Goal: Book appointment/travel/reservation

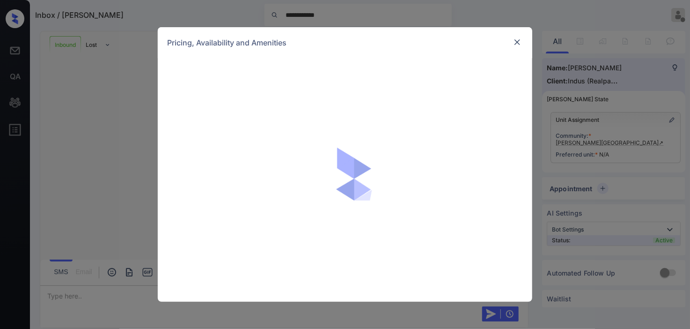
scroll to position [353, 0]
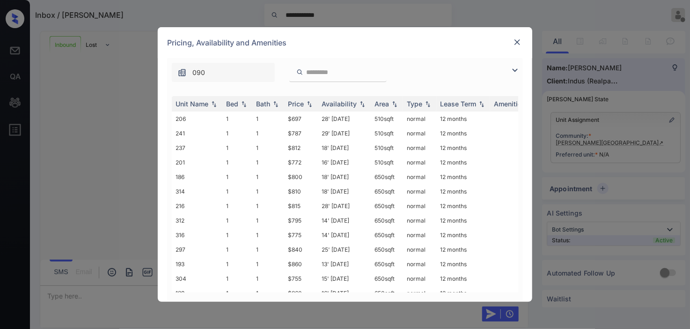
click at [512, 70] on img at bounding box center [514, 70] width 11 height 11
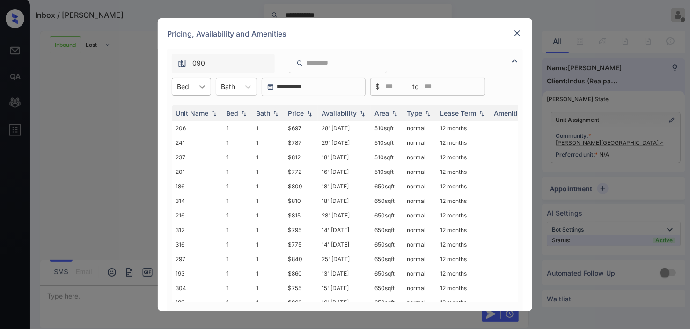
click at [199, 90] on icon at bounding box center [202, 86] width 9 height 9
click at [183, 87] on div at bounding box center [183, 86] width 12 height 10
click at [184, 107] on div "1" at bounding box center [191, 109] width 39 height 17
click at [308, 111] on img at bounding box center [309, 113] width 9 height 7
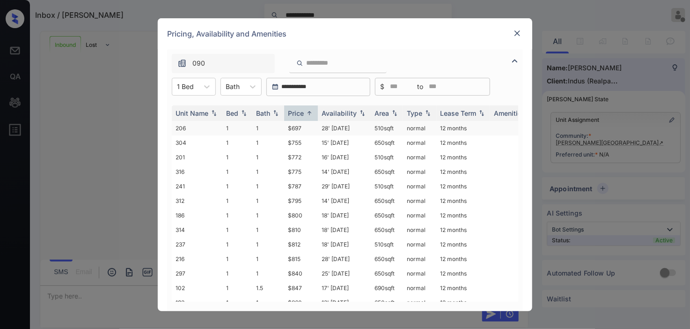
click at [334, 128] on td "28' Aug 25" at bounding box center [344, 128] width 53 height 15
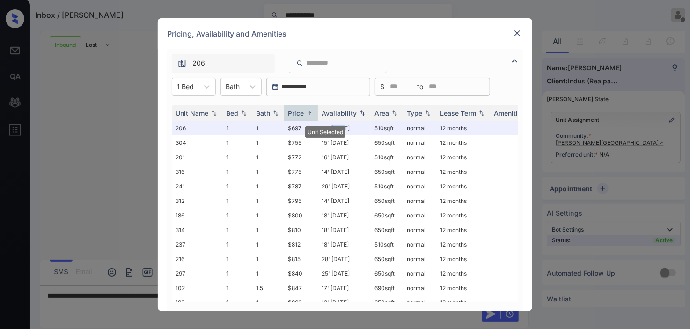
click at [520, 36] on img at bounding box center [517, 33] width 9 height 9
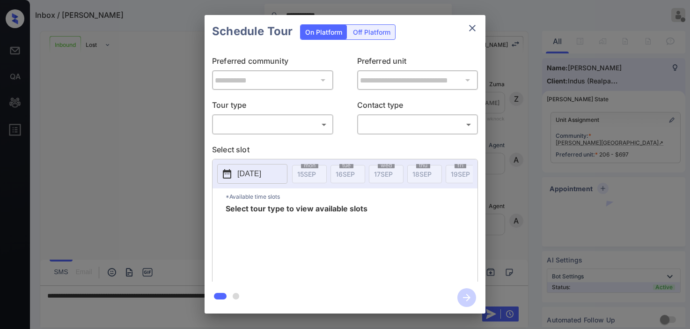
click at [256, 125] on body "**********" at bounding box center [345, 164] width 690 height 329
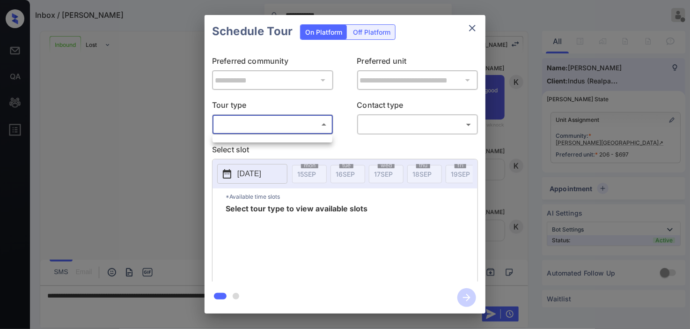
scroll to position [414, 0]
drag, startPoint x: 133, startPoint y: 132, endPoint x: 65, endPoint y: 38, distance: 116.2
click at [130, 122] on div at bounding box center [345, 164] width 690 height 329
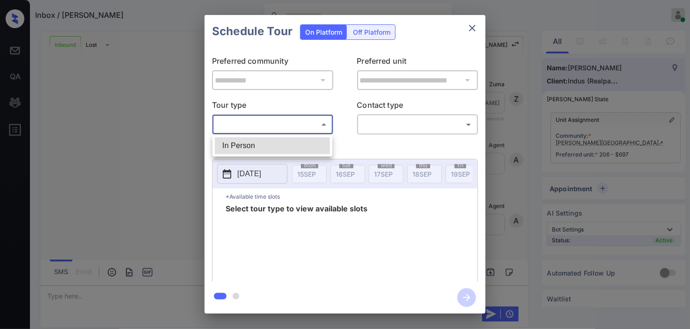
click at [309, 144] on li "In Person" at bounding box center [272, 145] width 115 height 17
type input "********"
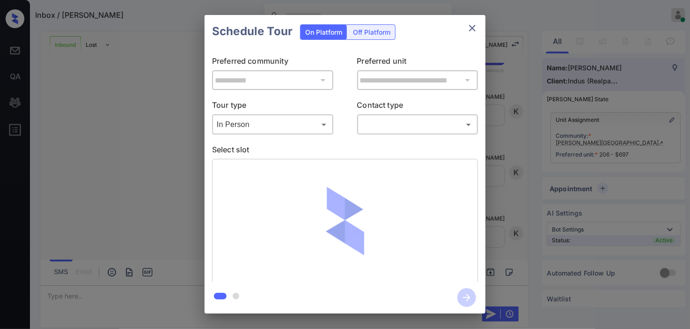
click at [471, 25] on icon "close" at bounding box center [472, 27] width 11 height 11
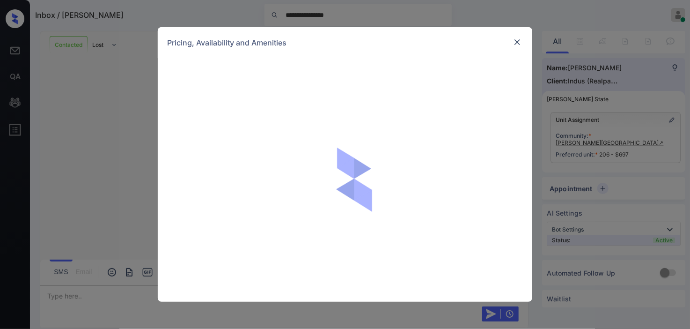
scroll to position [1903, 0]
click at [519, 35] on div "Pricing, Availability and Amenities" at bounding box center [345, 42] width 375 height 31
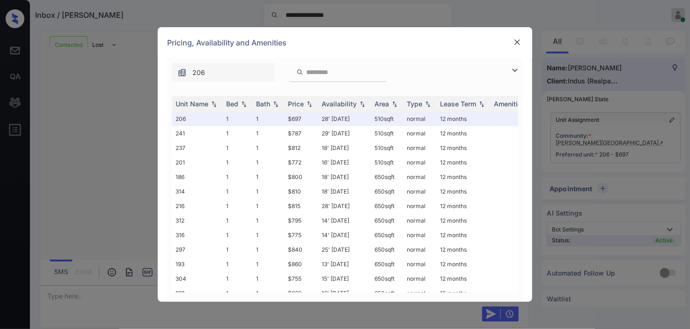
scroll to position [125, 0]
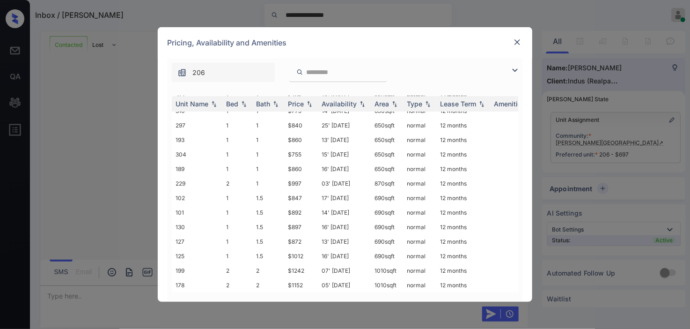
click at [521, 42] on img at bounding box center [517, 41] width 9 height 9
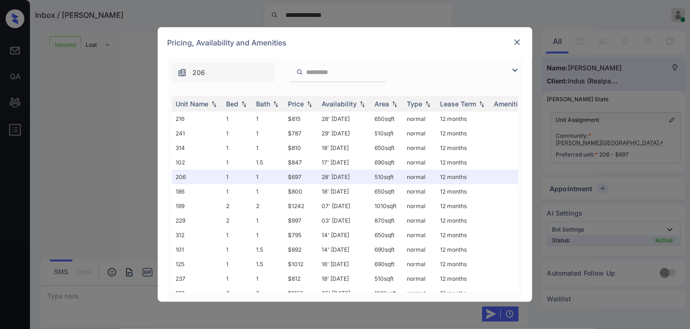
scroll to position [611, 0]
click at [517, 71] on img at bounding box center [514, 70] width 11 height 11
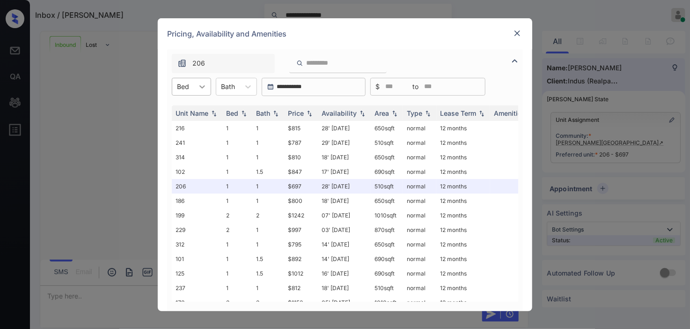
click at [200, 85] on icon at bounding box center [202, 86] width 9 height 9
click at [190, 111] on div "1" at bounding box center [191, 109] width 39 height 17
click at [305, 114] on img at bounding box center [309, 113] width 9 height 7
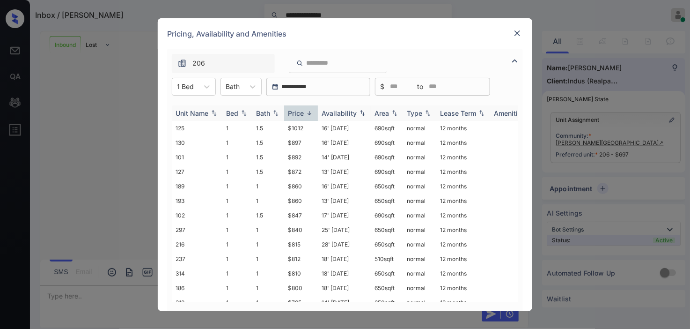
click at [305, 114] on img at bounding box center [309, 113] width 9 height 7
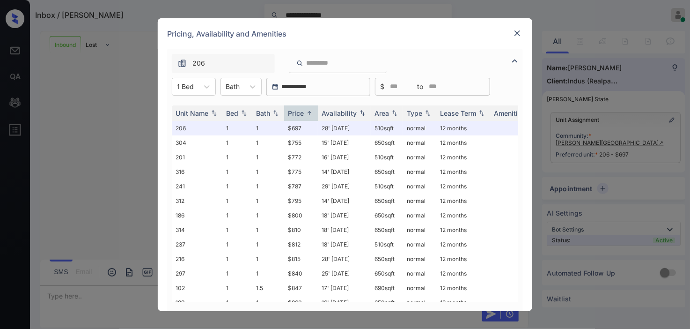
click at [518, 32] on img at bounding box center [517, 33] width 9 height 9
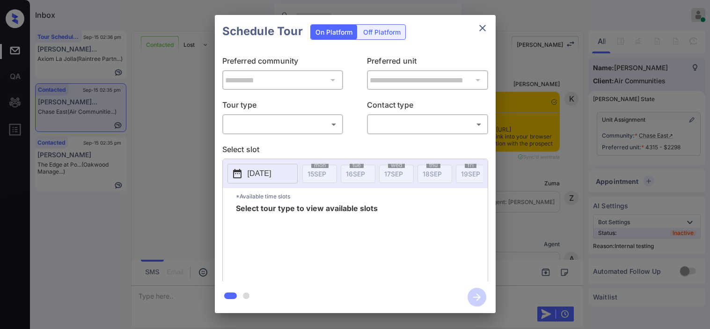
click at [269, 122] on body "Inbox [PERSON_NAME] Online Set yourself offline Set yourself on break Profile S…" at bounding box center [355, 164] width 710 height 329
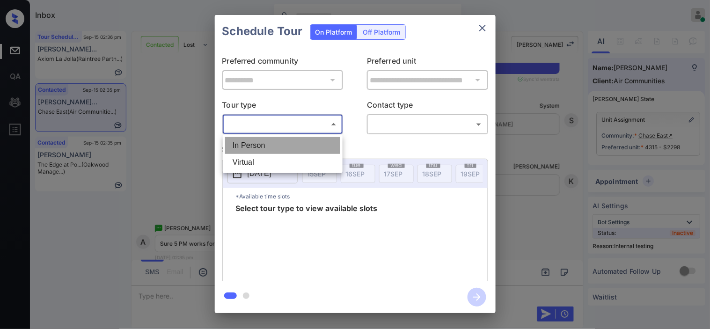
click at [269, 142] on li "In Person" at bounding box center [282, 145] width 115 height 17
type input "********"
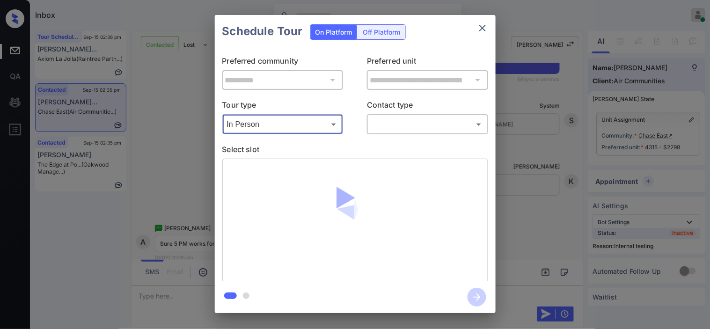
click at [409, 127] on body "Inbox Kristine Capara Online Set yourself offline Set yourself on break Profile…" at bounding box center [355, 164] width 710 height 329
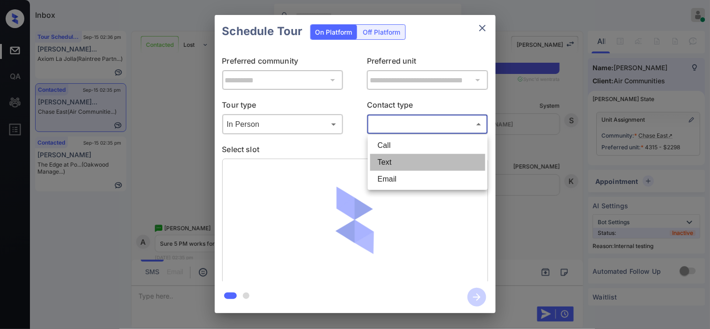
click at [397, 164] on li "Text" at bounding box center [427, 162] width 115 height 17
type input "****"
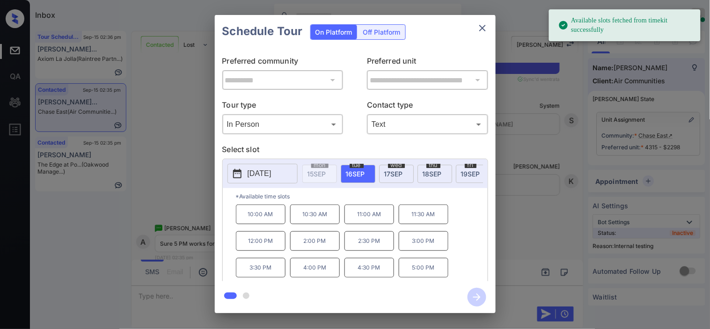
click at [251, 174] on p "2025-09-16" at bounding box center [260, 173] width 24 height 11
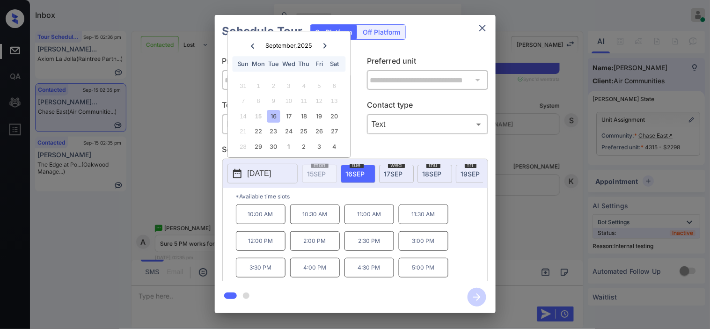
click at [516, 199] on div "**********" at bounding box center [355, 164] width 710 height 328
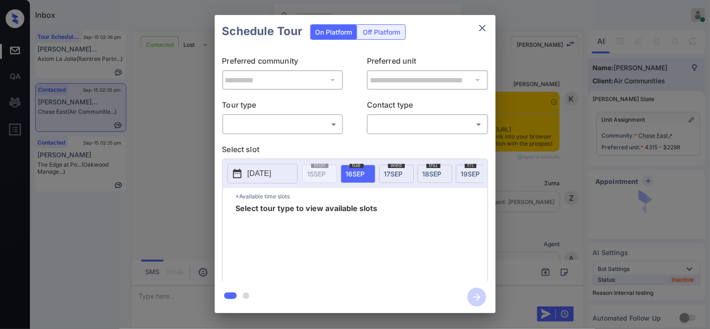
scroll to position [3705, 0]
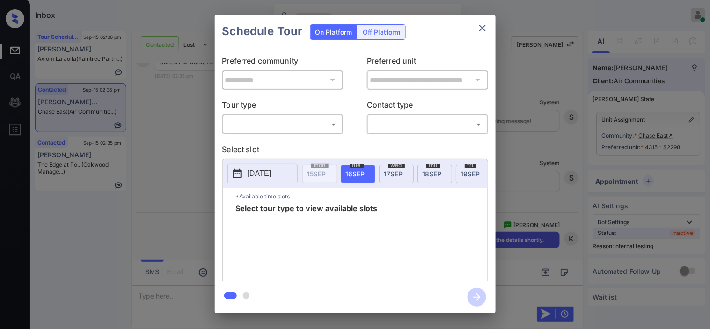
click at [315, 122] on body "Inbox [PERSON_NAME] Online Set yourself offline Set yourself on break Profile S…" at bounding box center [355, 164] width 710 height 329
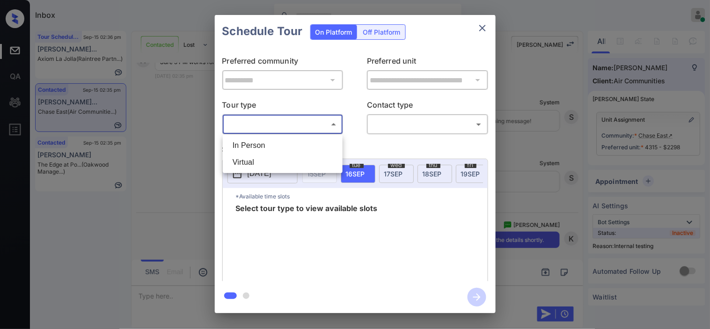
click at [314, 143] on li "In Person" at bounding box center [282, 145] width 115 height 17
type input "********"
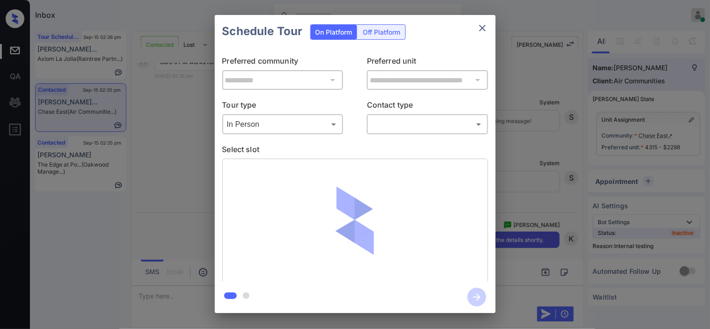
click at [389, 132] on div "​ ​" at bounding box center [427, 124] width 121 height 20
click at [397, 126] on body "Inbox [PERSON_NAME] Online Set yourself offline Set yourself on break Profile S…" at bounding box center [355, 164] width 710 height 329
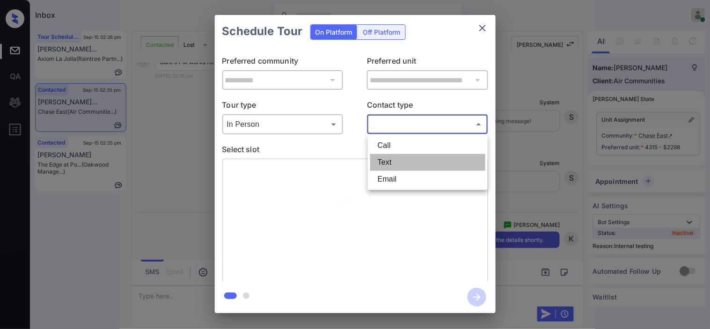
click at [397, 158] on li "Text" at bounding box center [427, 162] width 115 height 17
type input "****"
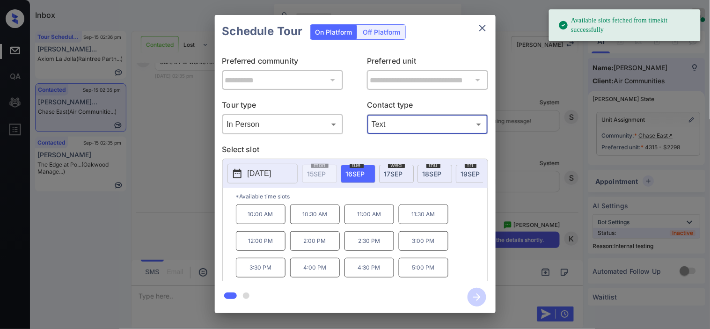
click at [437, 271] on p "5:00 PM" at bounding box center [424, 268] width 50 height 20
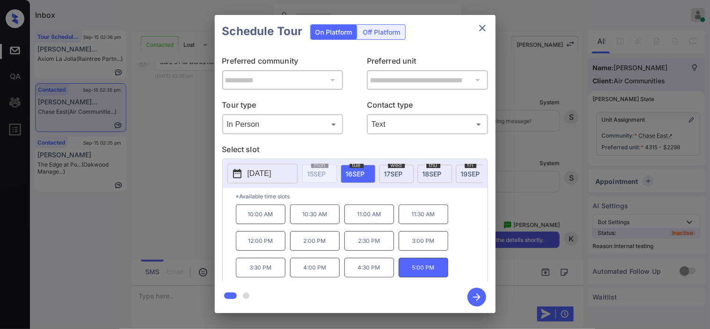
click at [473, 297] on icon "button" at bounding box center [476, 297] width 7 height 7
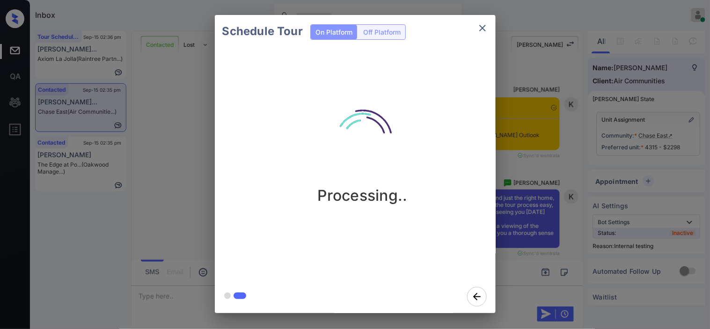
scroll to position [4016, 0]
click at [546, 213] on div "Schedule Tour On Platform Off Platform Processing.." at bounding box center [355, 164] width 710 height 328
